Goal: Task Accomplishment & Management: Manage account settings

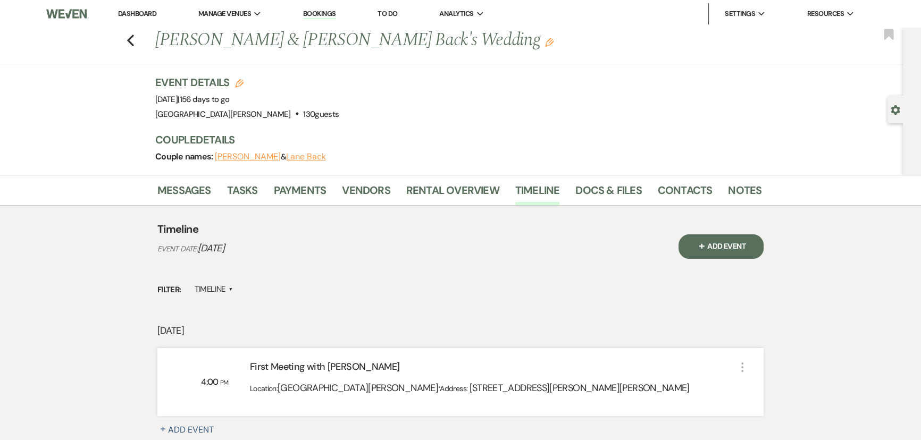
click at [741, 257] on button "+ Add Event" at bounding box center [720, 246] width 85 height 24
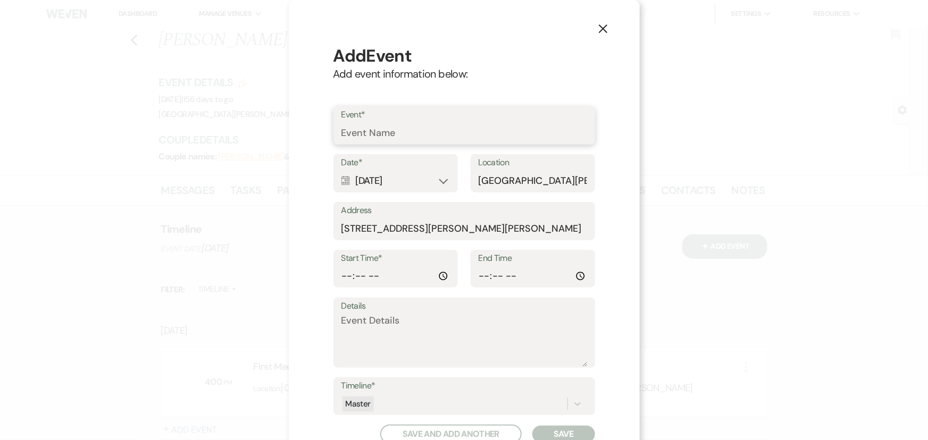
click at [430, 127] on input "Event*" at bounding box center [464, 133] width 246 height 21
type input "Second meeting with [PERSON_NAME] + decor closet meeting"
click at [383, 181] on div "Calendar [DATE] Expand" at bounding box center [395, 181] width 108 height 21
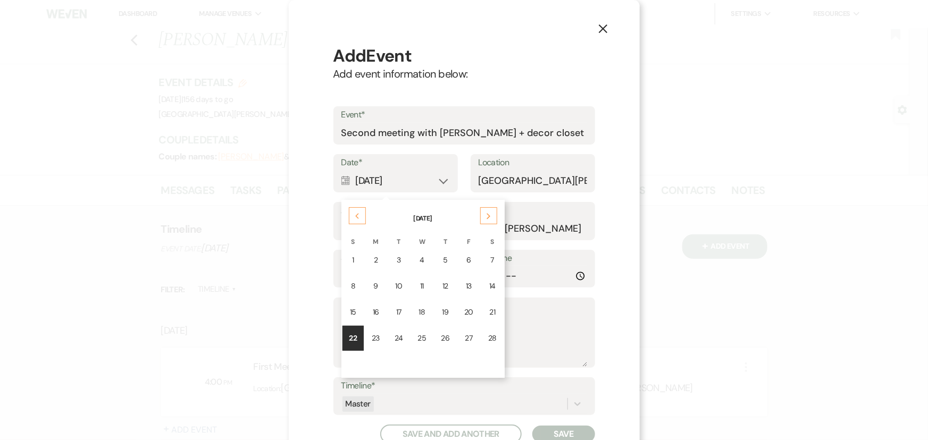
click at [355, 217] on icon "Previous" at bounding box center [357, 216] width 5 height 6
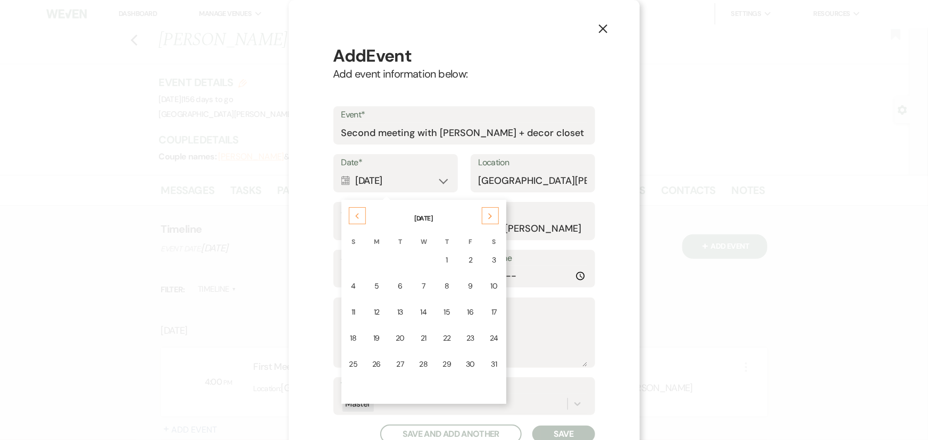
click at [355, 217] on icon "Previous" at bounding box center [357, 216] width 5 height 6
click at [422, 339] on div "19" at bounding box center [424, 338] width 9 height 11
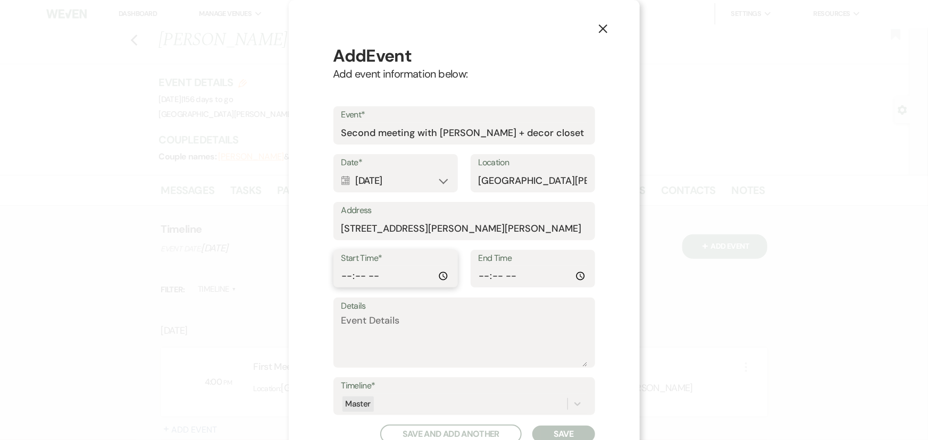
click at [342, 278] on input "Start Time*" at bounding box center [395, 276] width 108 height 21
type input "15:00"
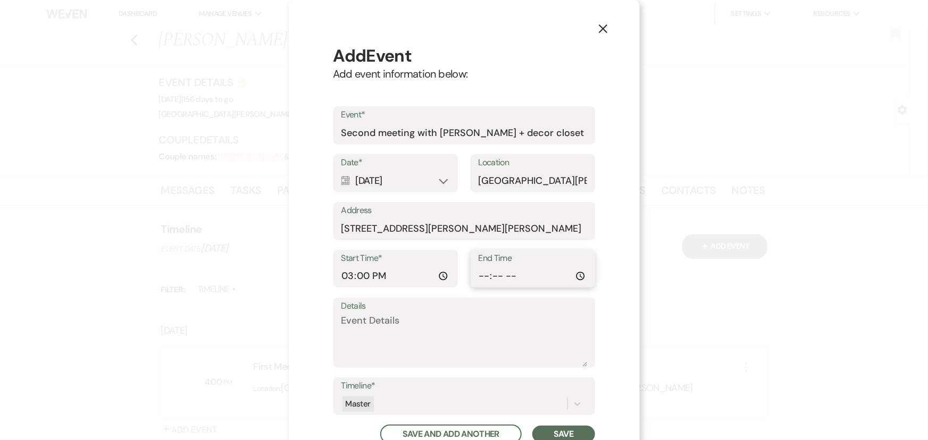
click at [479, 280] on input "End Time" at bounding box center [533, 276] width 108 height 21
click at [513, 278] on input "End Time" at bounding box center [533, 276] width 108 height 21
type input "17:00"
click at [544, 346] on textarea "Details" at bounding box center [464, 340] width 246 height 53
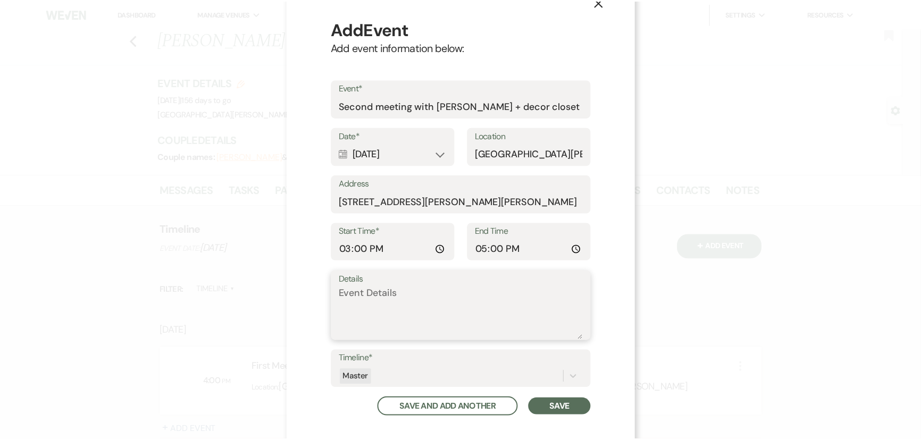
scroll to position [54, 0]
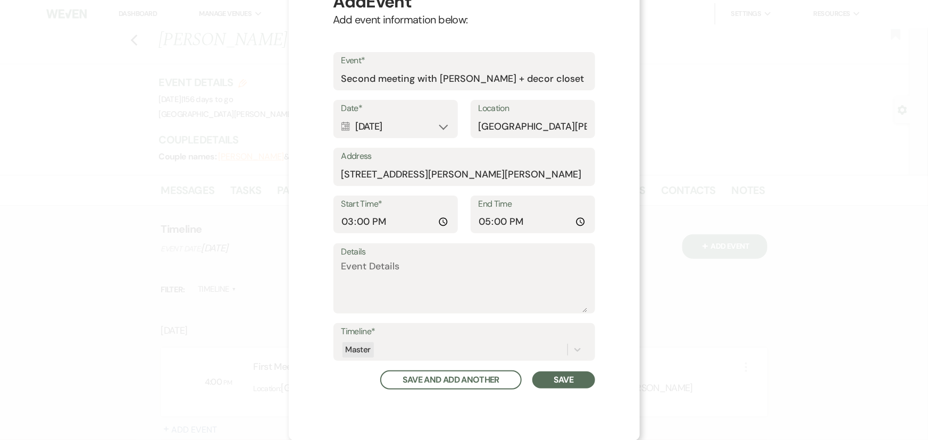
click at [564, 384] on button "Save" at bounding box center [563, 380] width 62 height 17
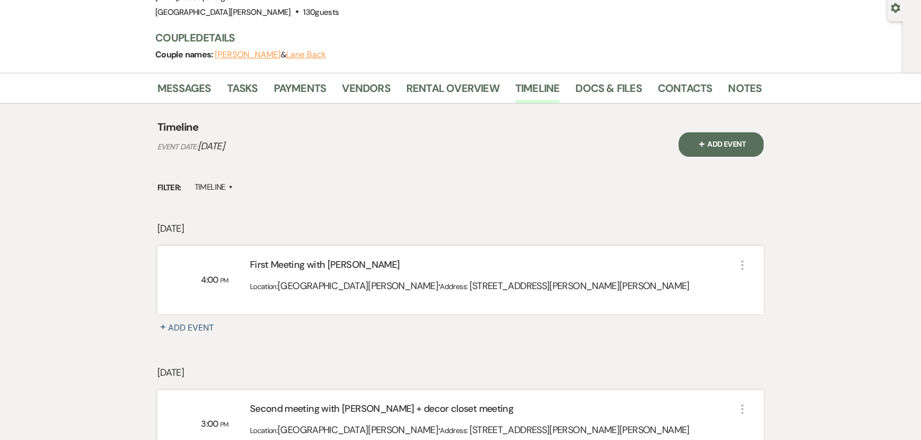
scroll to position [241, 0]
